Goal: Check status

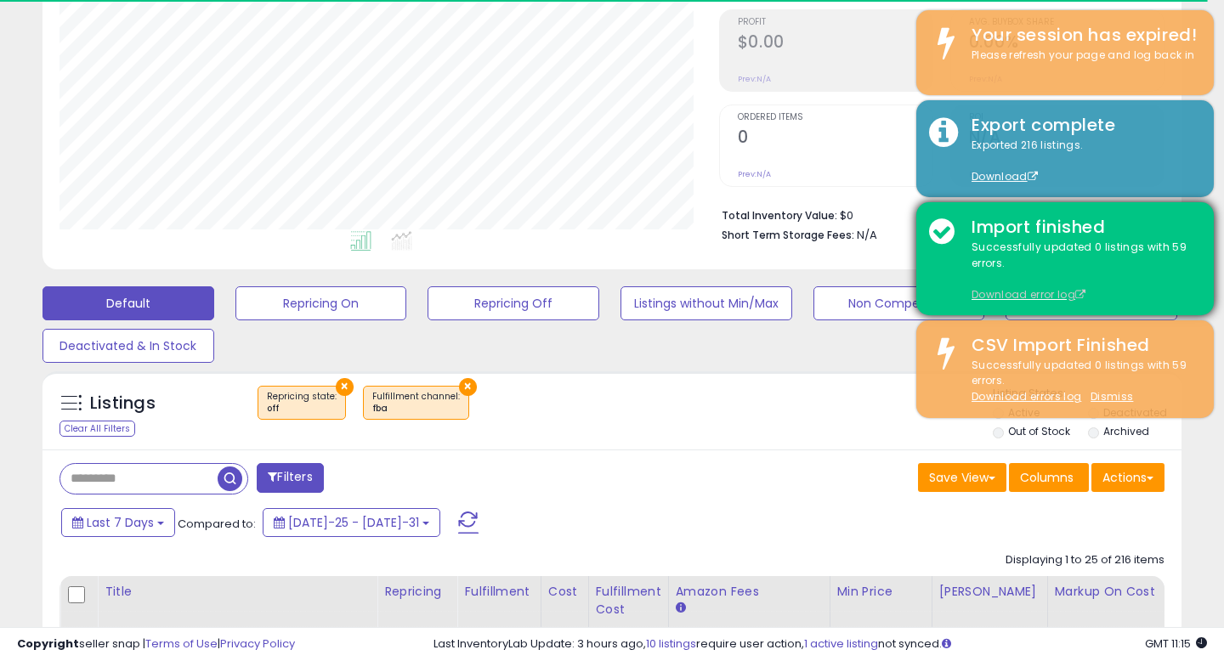
scroll to position [252, 0]
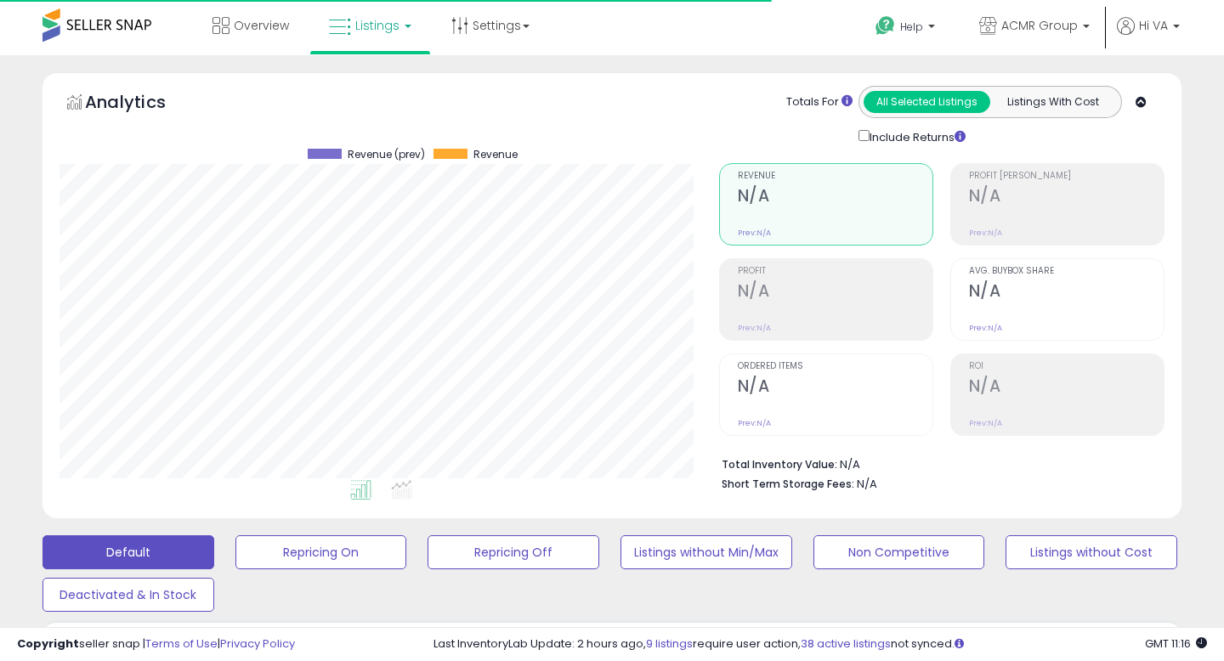
scroll to position [348, 659]
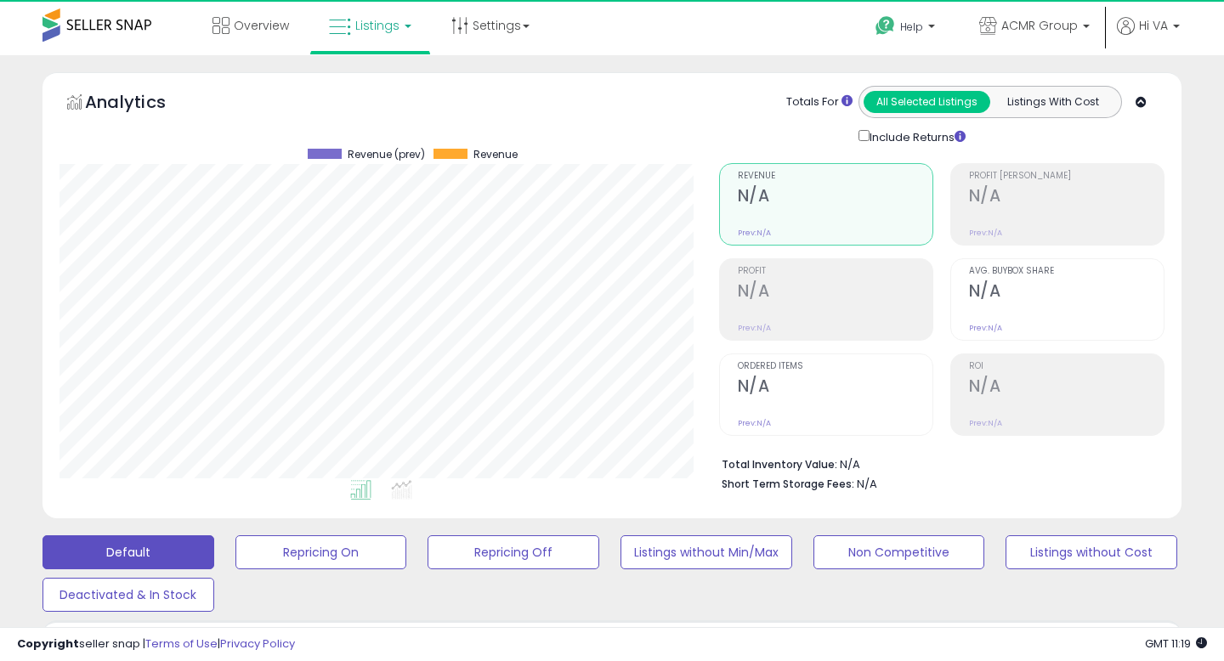
scroll to position [348, 659]
